Goal: Navigation & Orientation: Find specific page/section

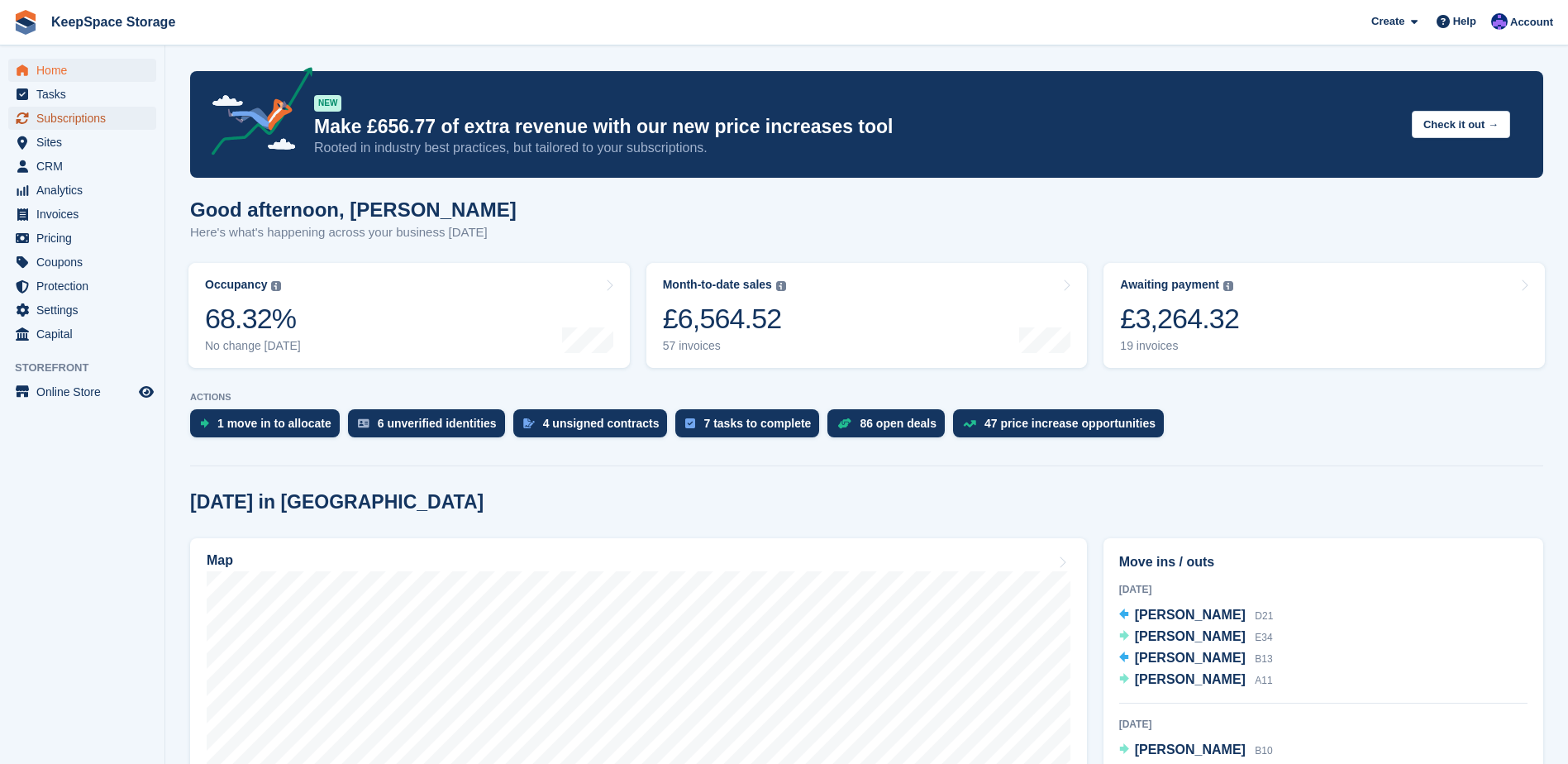
click at [90, 115] on span "Subscriptions" at bounding box center [86, 118] width 99 height 23
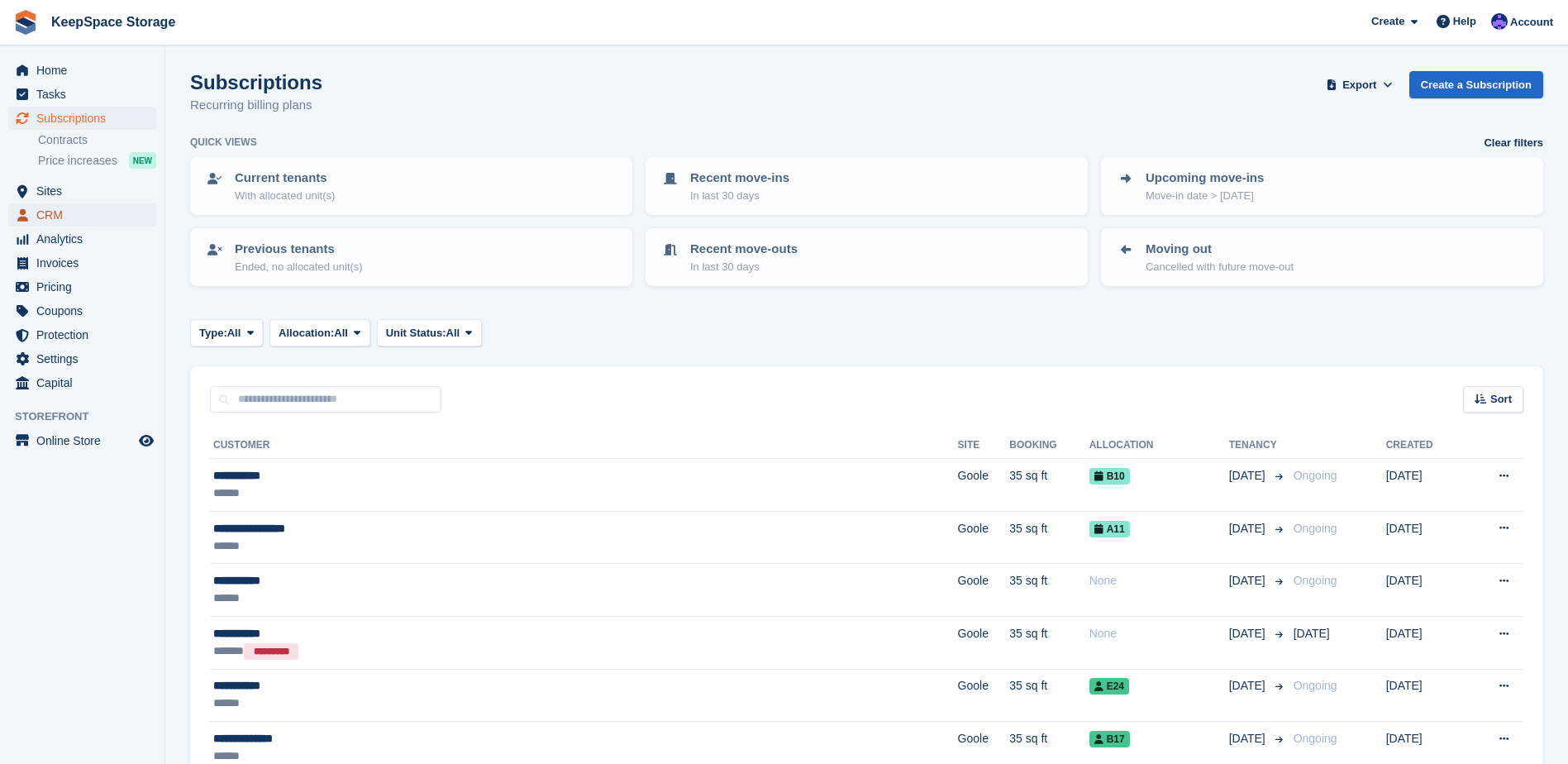
click at [92, 211] on span "CRM" at bounding box center [86, 215] width 99 height 23
